Goal: Information Seeking & Learning: Learn about a topic

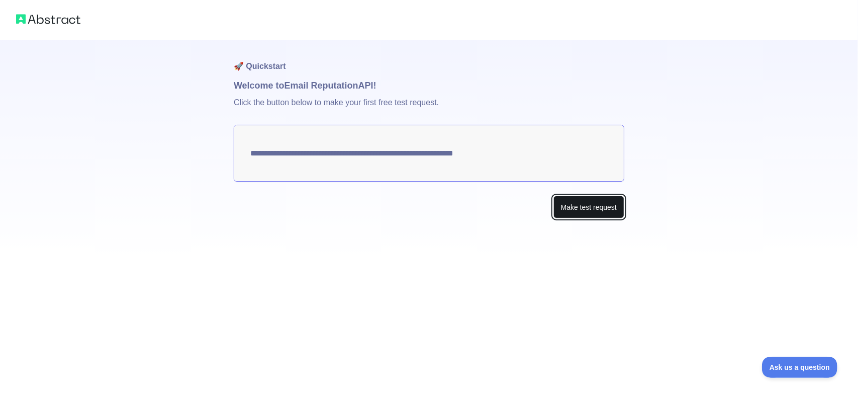
click at [594, 212] on button "Make test request" at bounding box center [588, 207] width 71 height 23
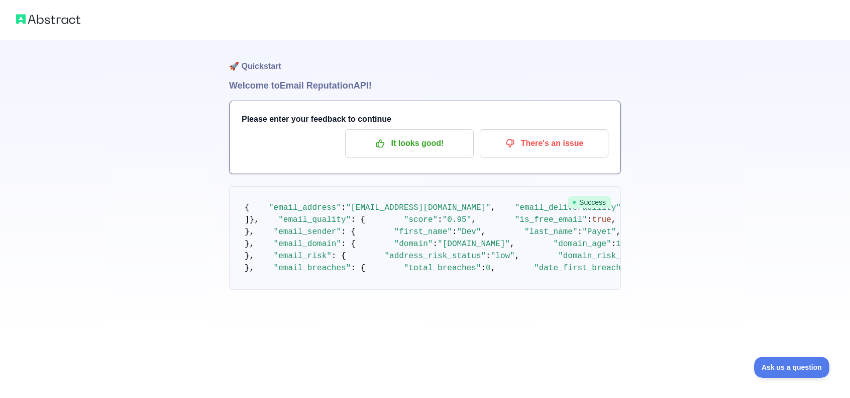
click at [416, 159] on div "Please enter your feedback to continue It looks good! There's an issue" at bounding box center [425, 137] width 391 height 72
click at [416, 154] on button "It looks good!" at bounding box center [409, 143] width 129 height 28
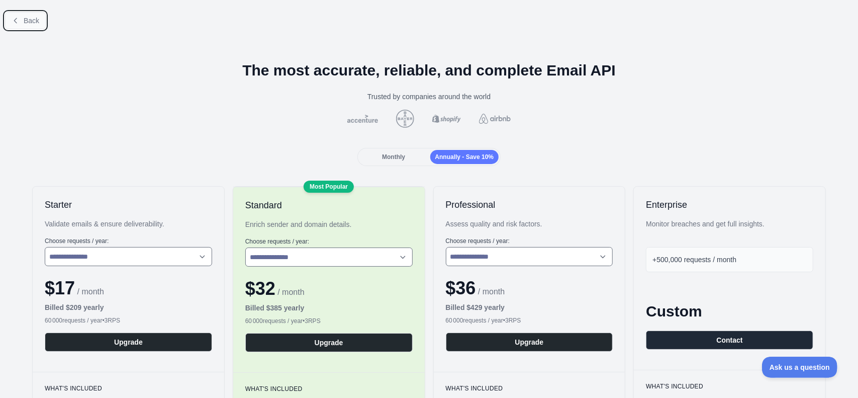
click at [31, 21] on span "Back" at bounding box center [32, 21] width 16 height 8
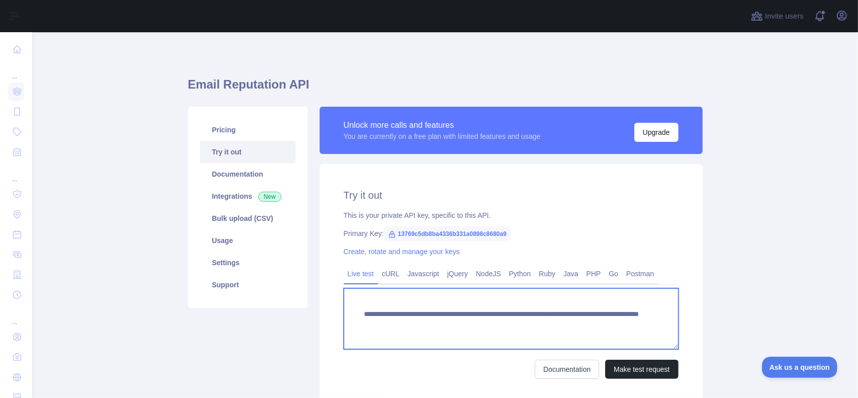
drag, startPoint x: 535, startPoint y: 324, endPoint x: 660, endPoint y: 323, distance: 125.2
click at [660, 323] on textarea "**********" at bounding box center [511, 318] width 335 height 61
paste textarea "**********"
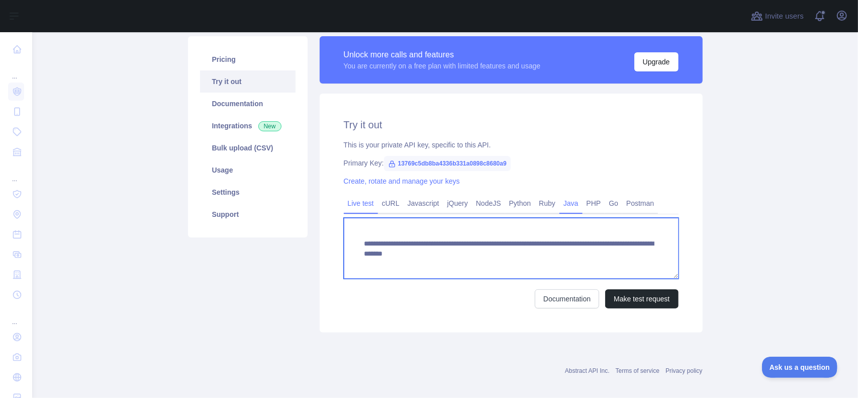
scroll to position [78, 0]
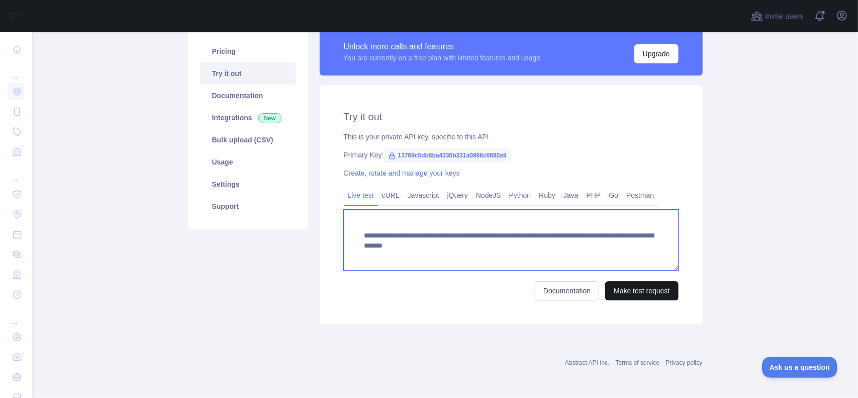
type textarea "**********"
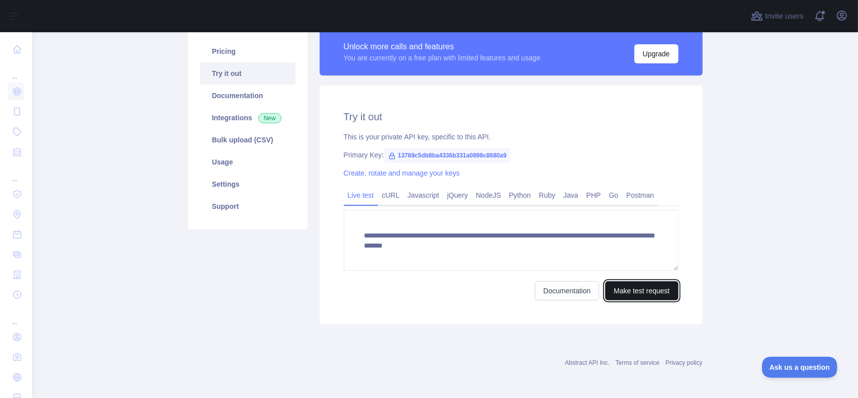
click at [636, 289] on button "Make test request" at bounding box center [641, 290] width 73 height 19
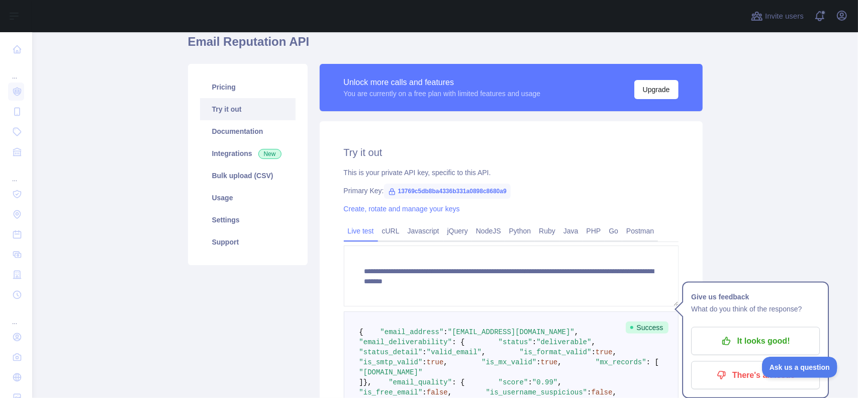
scroll to position [0, 0]
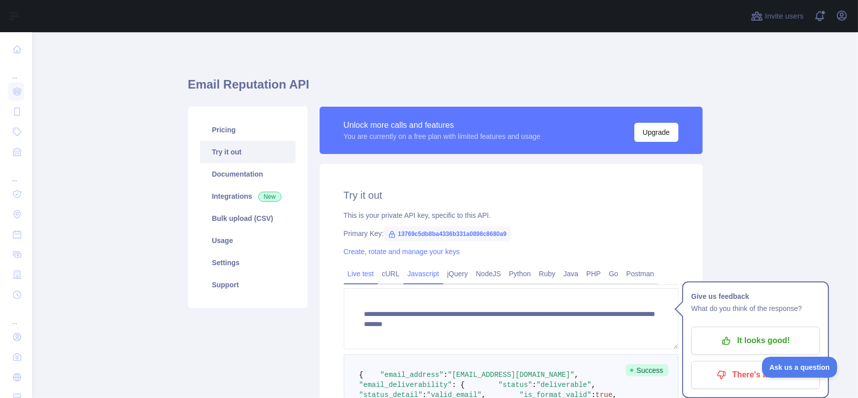
click at [411, 276] on link "Javascript" at bounding box center [424, 273] width 40 height 16
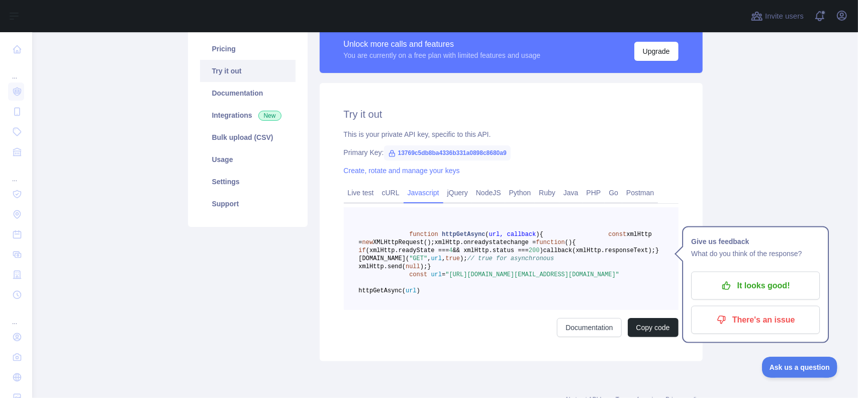
scroll to position [101, 0]
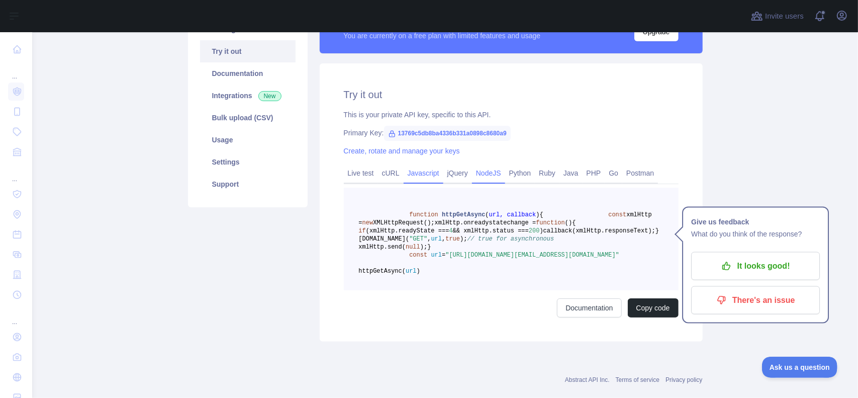
click at [490, 174] on link "NodeJS" at bounding box center [488, 173] width 33 height 16
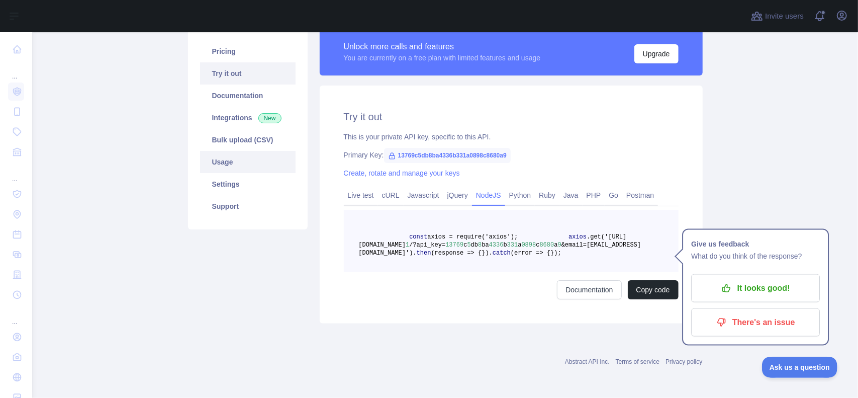
click at [243, 151] on link "Usage" at bounding box center [247, 162] width 95 height 22
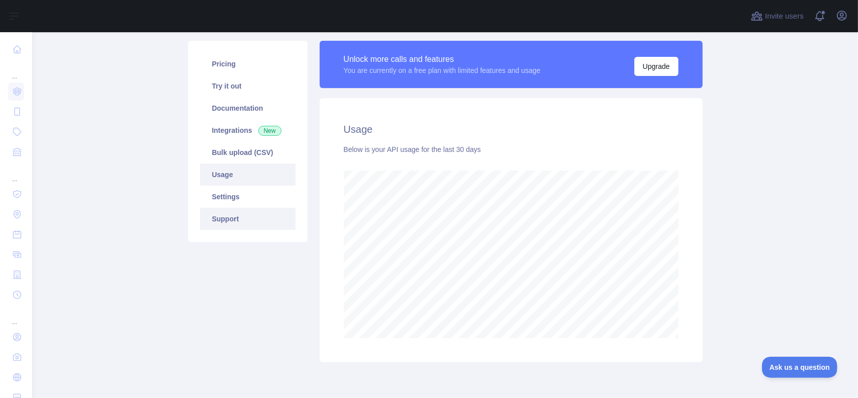
scroll to position [50, 0]
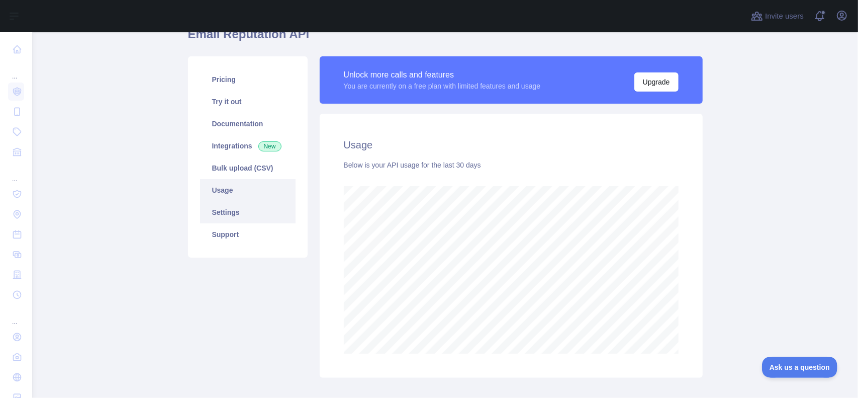
click at [230, 212] on link "Settings" at bounding box center [247, 212] width 95 height 22
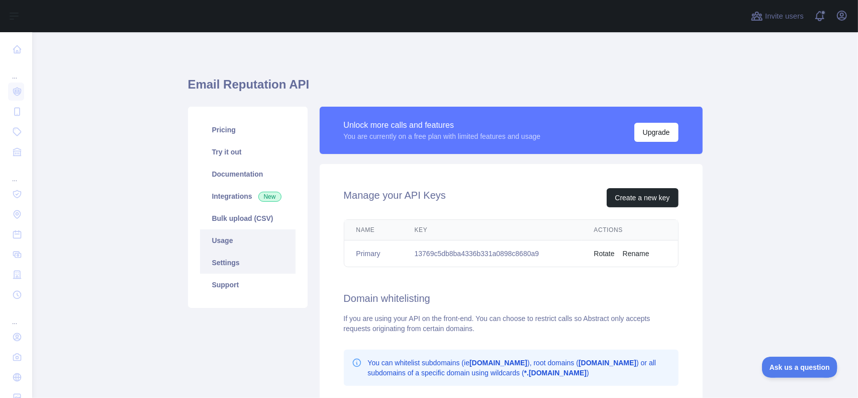
click at [250, 241] on link "Usage" at bounding box center [247, 240] width 95 height 22
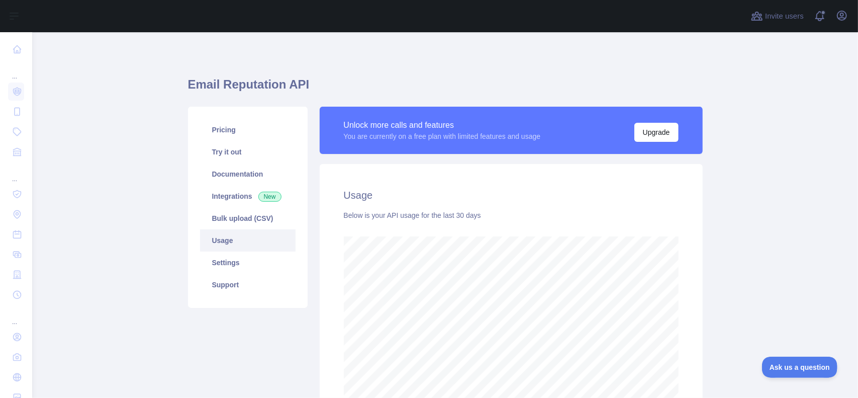
scroll to position [365, 818]
click at [262, 223] on link "Bulk upload (CSV)" at bounding box center [247, 218] width 95 height 22
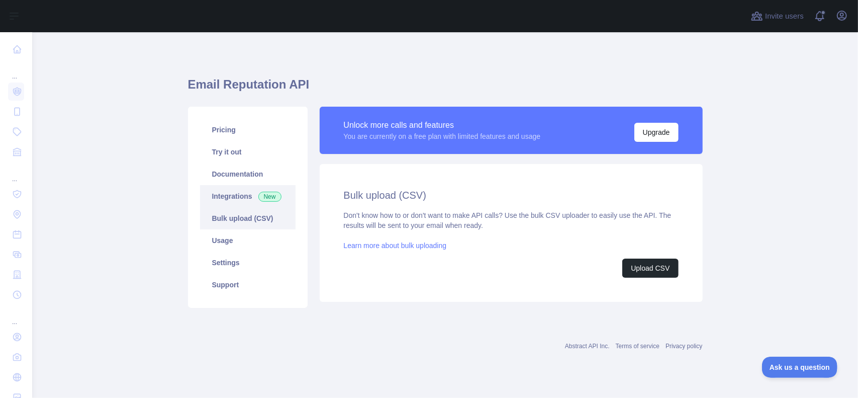
click at [236, 192] on link "Integrations New" at bounding box center [247, 196] width 95 height 22
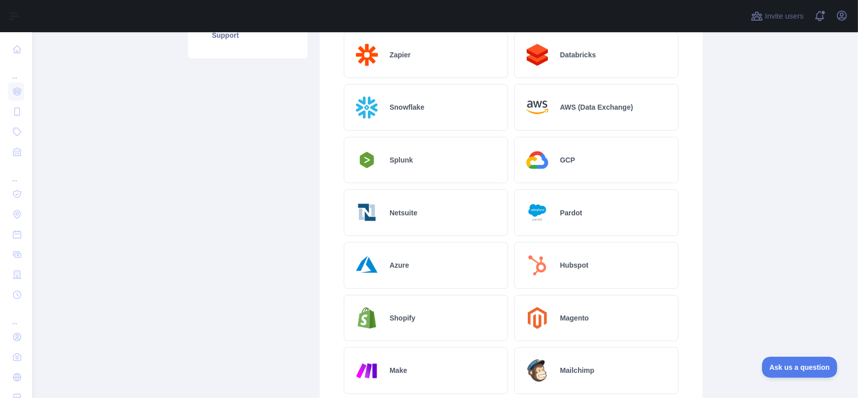
scroll to position [48, 0]
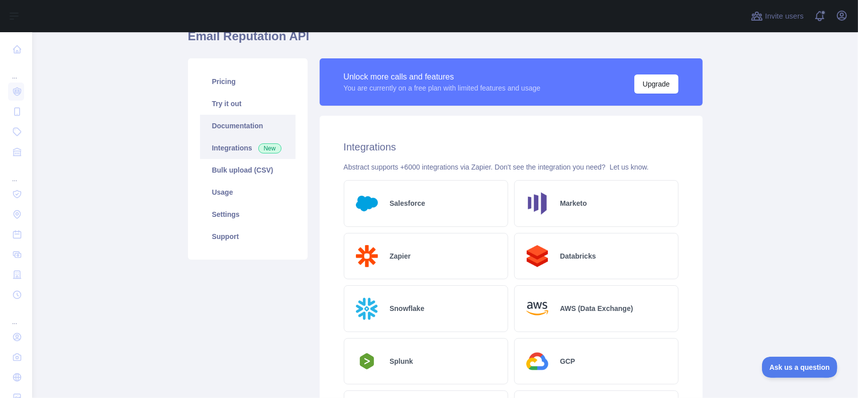
click at [247, 127] on link "Documentation" at bounding box center [247, 126] width 95 height 22
click at [239, 171] on link "Bulk upload (CSV)" at bounding box center [247, 170] width 95 height 22
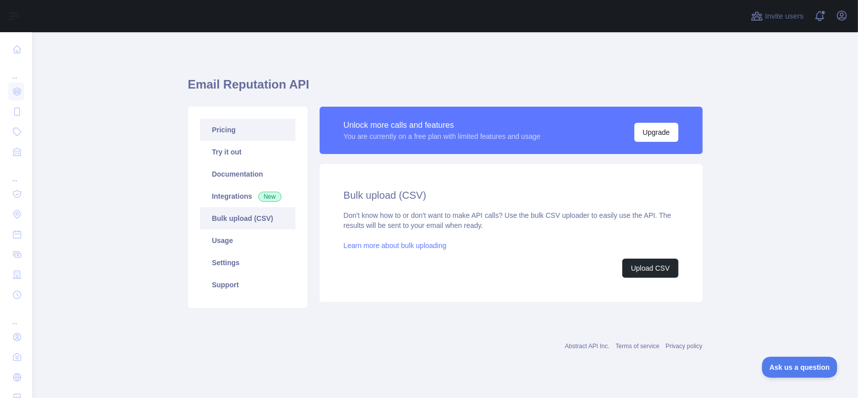
click at [224, 129] on link "Pricing" at bounding box center [247, 130] width 95 height 22
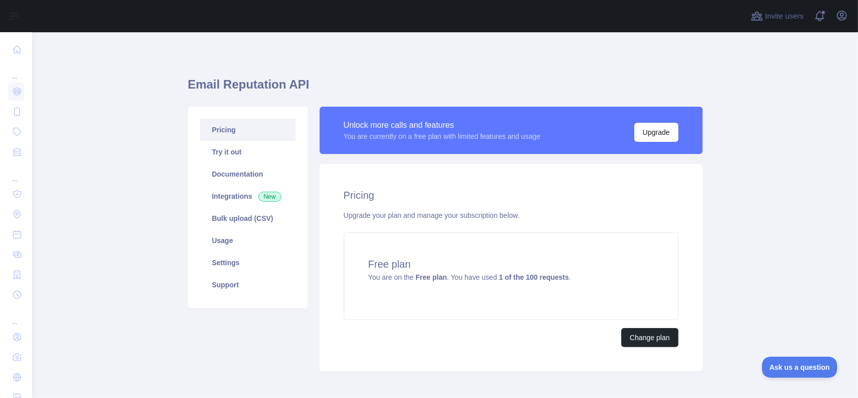
scroll to position [46, 0]
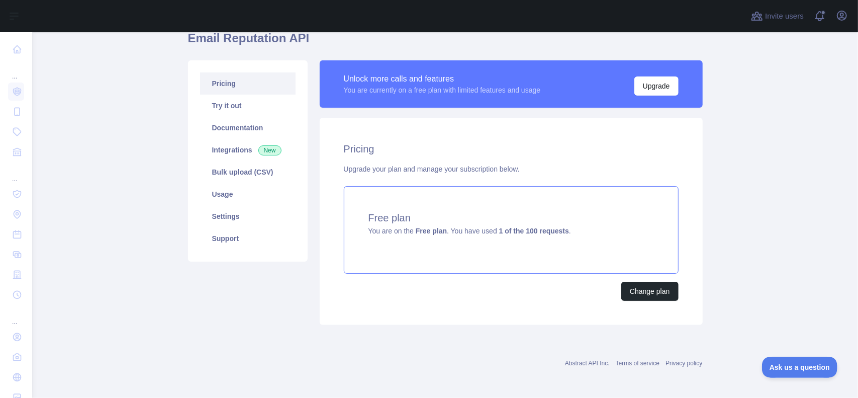
click at [499, 228] on strong "1 of the 100 requests" at bounding box center [534, 231] width 70 height 8
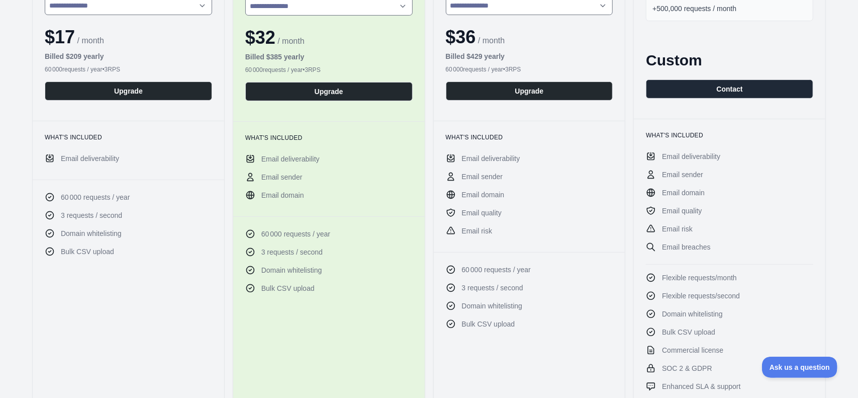
scroll to position [251, 0]
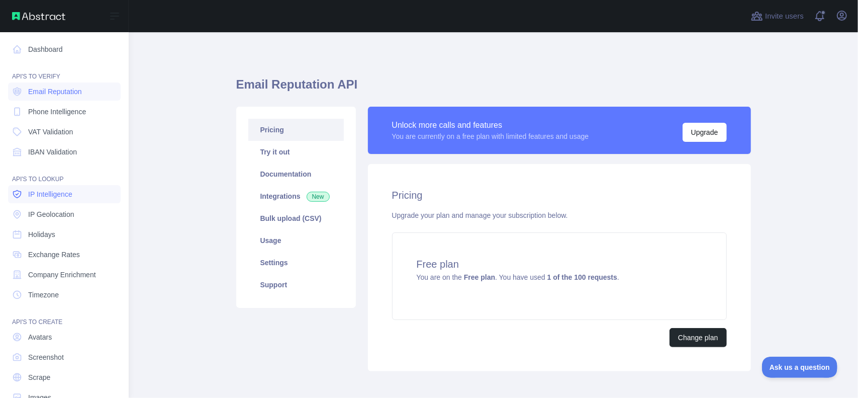
click at [66, 191] on span "IP Intelligence" at bounding box center [50, 194] width 44 height 10
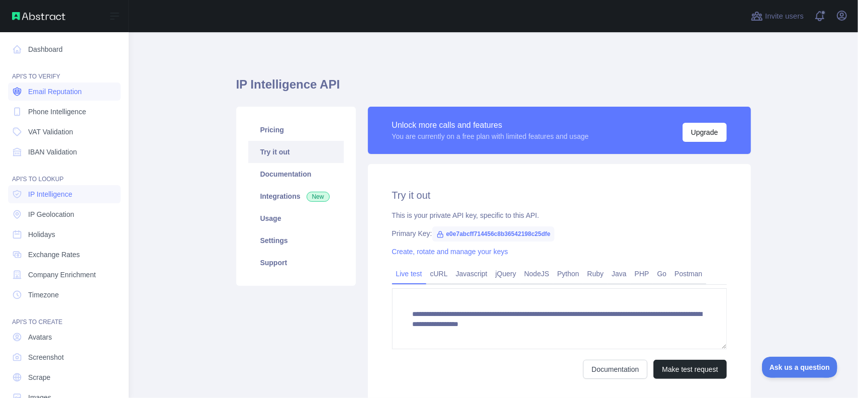
click at [56, 90] on span "Email Reputation" at bounding box center [55, 91] width 54 height 10
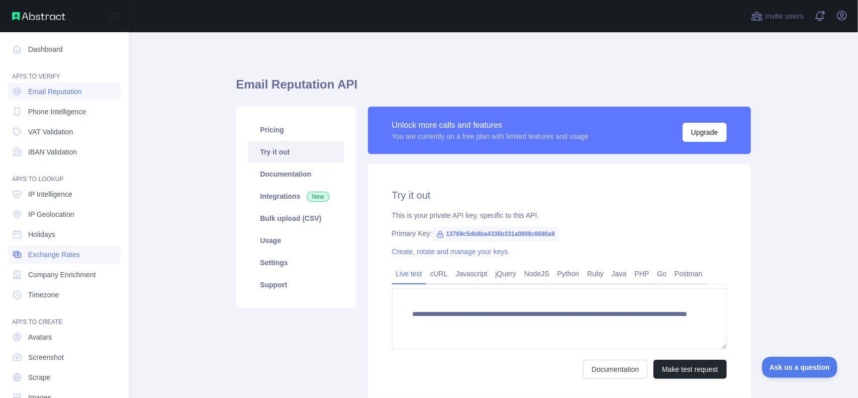
click at [62, 257] on span "Exchange Rates" at bounding box center [54, 254] width 52 height 10
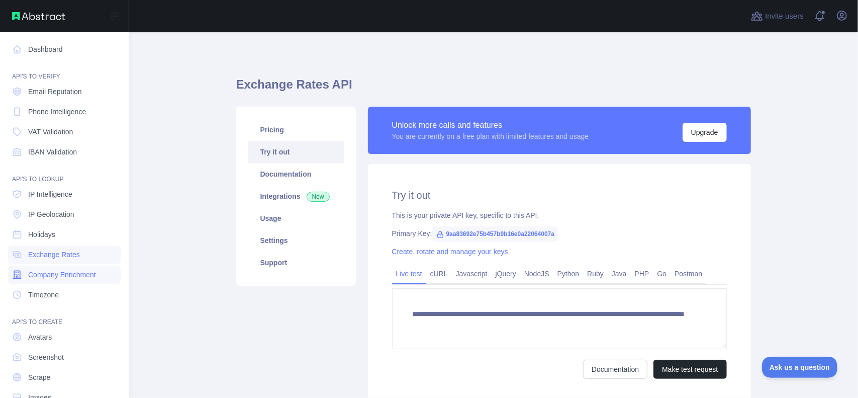
click at [76, 280] on link "Company Enrichment" at bounding box center [64, 274] width 113 height 18
click at [39, 211] on span "IP Geolocation" at bounding box center [51, 214] width 46 height 10
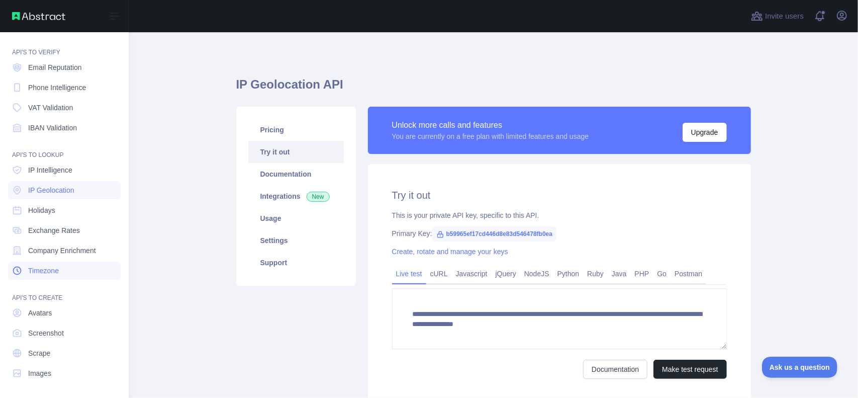
click at [53, 271] on span "Timezone" at bounding box center [43, 270] width 31 height 10
click at [42, 314] on span "Avatars" at bounding box center [40, 313] width 24 height 10
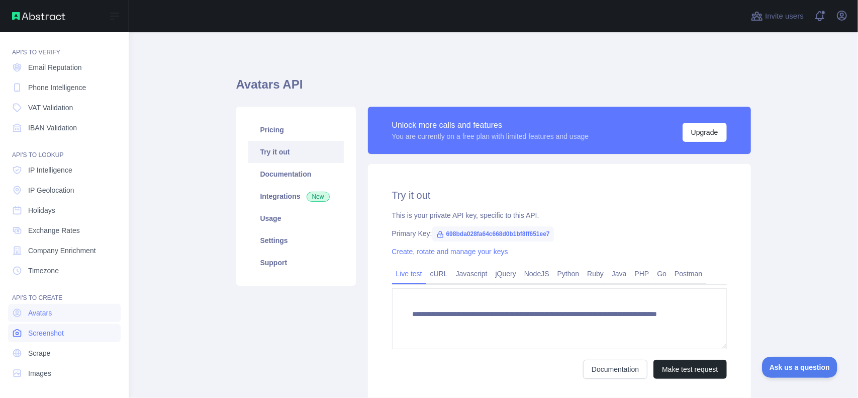
click at [56, 334] on span "Screenshot" at bounding box center [46, 333] width 36 height 10
click at [46, 352] on span "Scrape" at bounding box center [39, 353] width 22 height 10
click at [51, 370] on link "Images" at bounding box center [64, 373] width 113 height 18
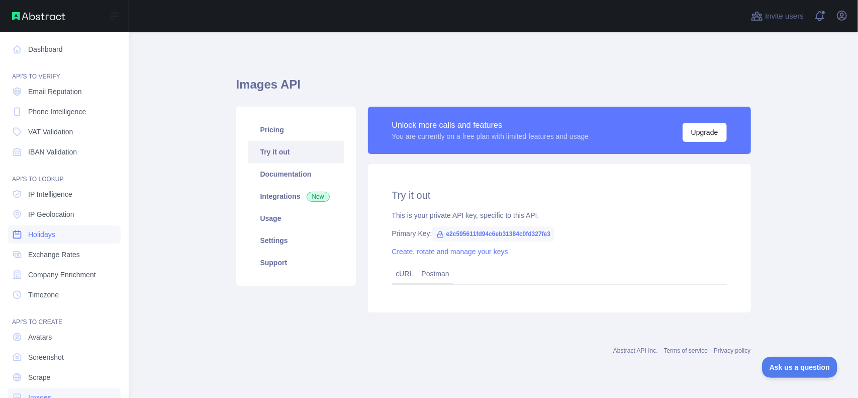
click at [49, 235] on span "Holidays" at bounding box center [41, 234] width 27 height 10
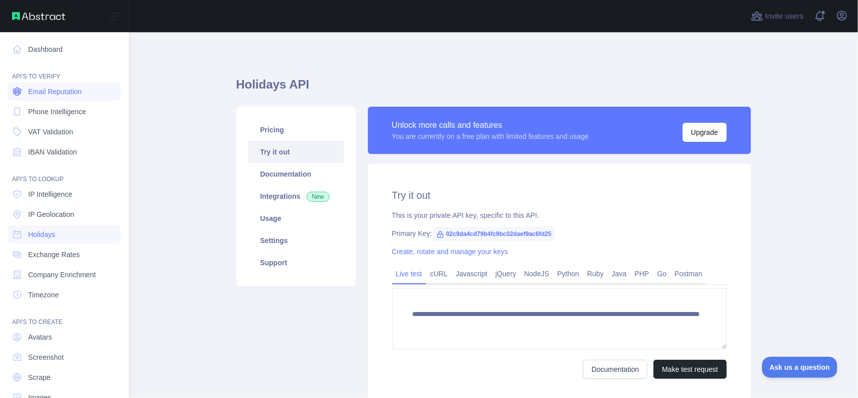
click at [64, 93] on span "Email Reputation" at bounding box center [55, 91] width 54 height 10
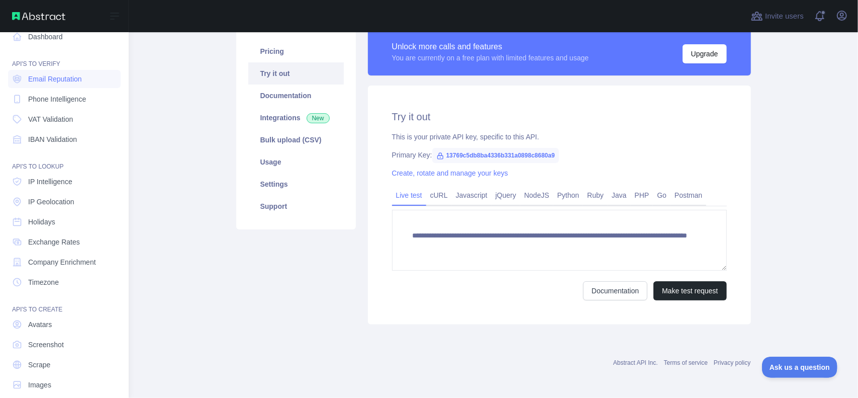
scroll to position [24, 0]
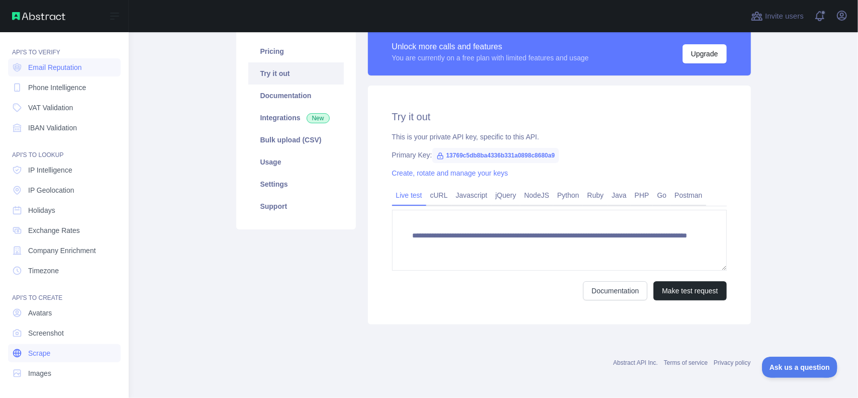
click at [47, 349] on span "Scrape" at bounding box center [39, 353] width 22 height 10
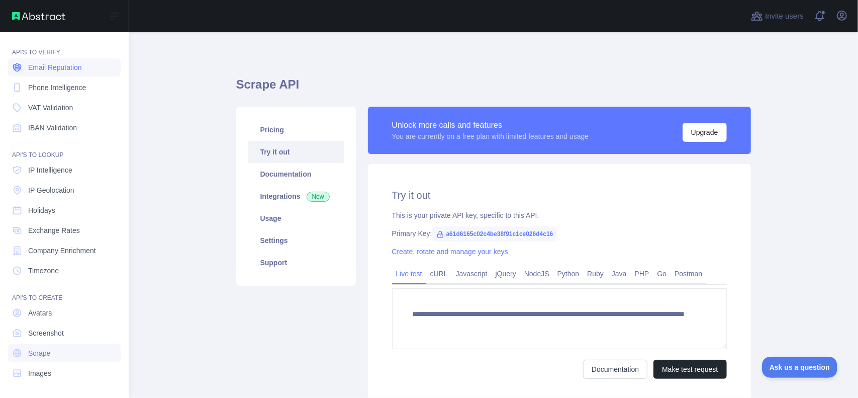
click at [50, 69] on span "Email Reputation" at bounding box center [55, 67] width 54 height 10
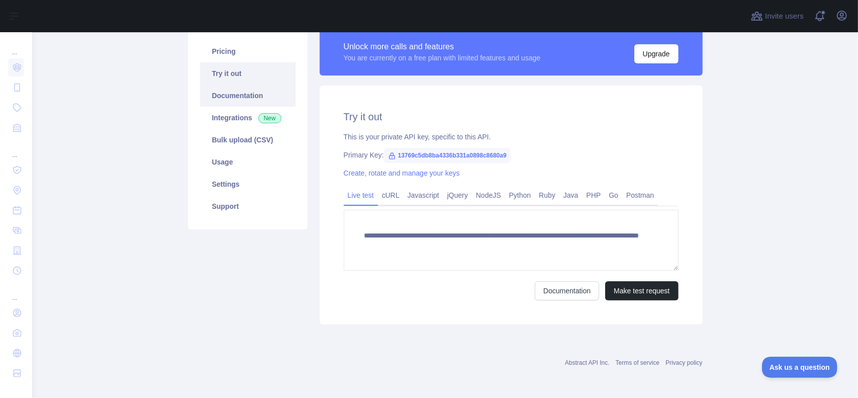
scroll to position [28, 0]
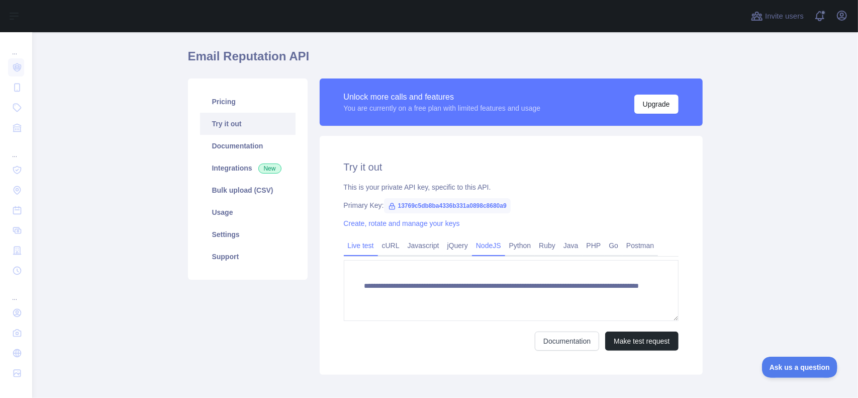
click at [479, 249] on link "NodeJS" at bounding box center [488, 245] width 33 height 16
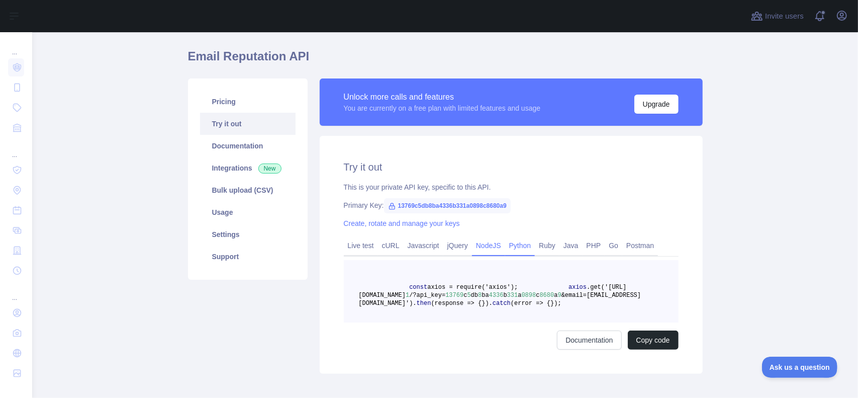
click at [509, 246] on link "Python" at bounding box center [520, 245] width 30 height 16
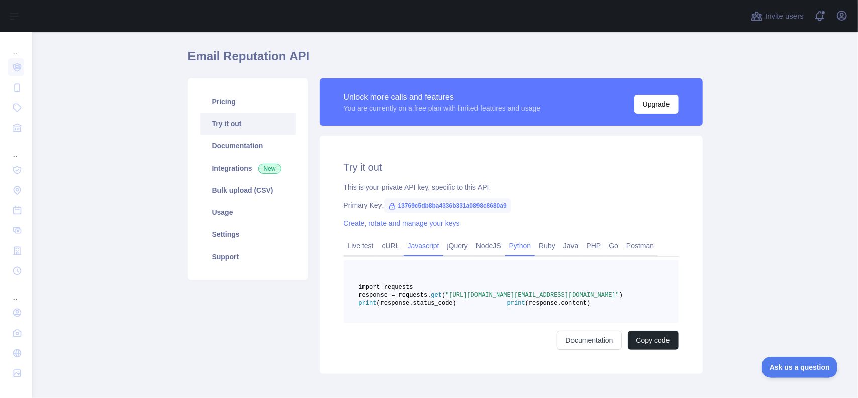
click at [418, 251] on link "Javascript" at bounding box center [424, 245] width 40 height 16
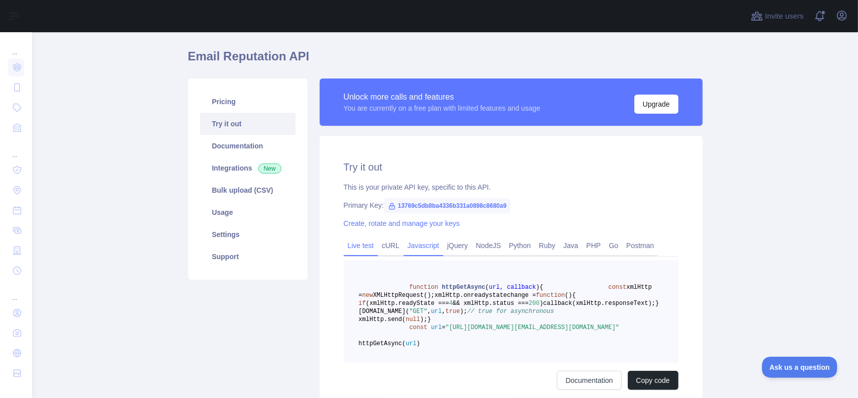
click at [351, 247] on link "Live test" at bounding box center [361, 245] width 34 height 16
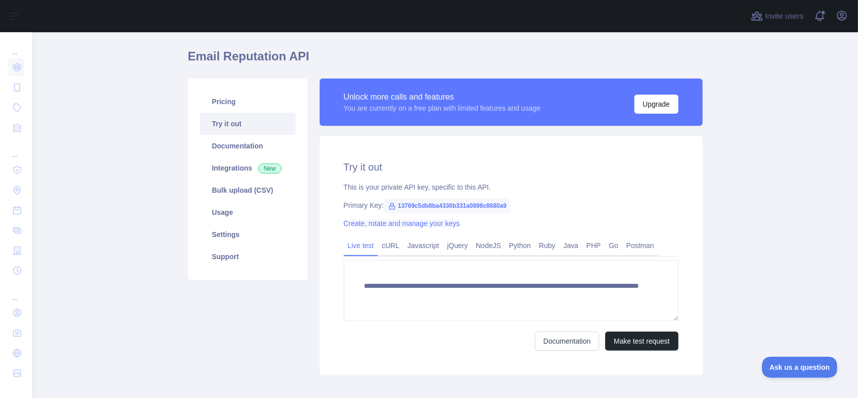
click at [375, 223] on link "Create, rotate and manage your keys" at bounding box center [402, 223] width 116 height 8
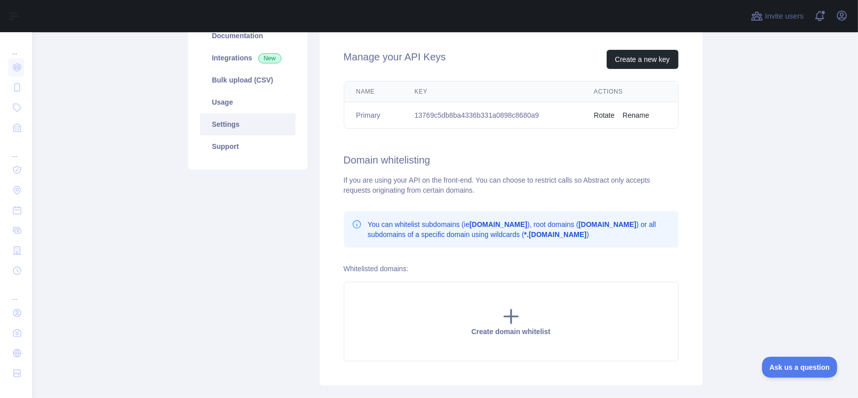
scroll to position [47, 0]
